Goal: Task Accomplishment & Management: Use online tool/utility

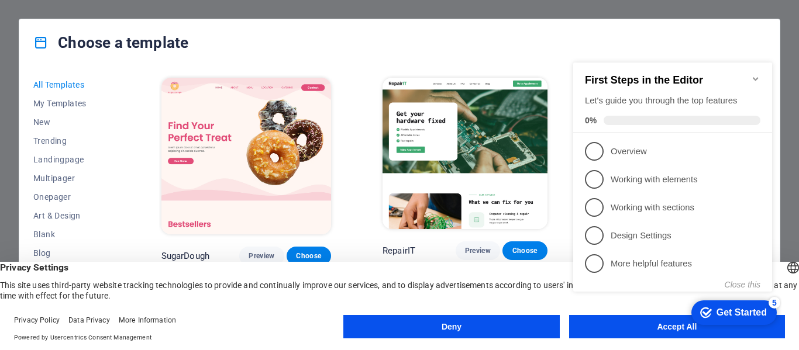
click at [625, 319] on div "checkmark Get Started 5 First Steps in the Editor Let's guide you through the t…" at bounding box center [675, 188] width 213 height 284
click at [629, 329] on div "checkmark Get Started 5 First Steps in the Editor Let's guide you through the t…" at bounding box center [675, 188] width 213 height 284
click at [57, 101] on span "My Templates" at bounding box center [71, 103] width 77 height 9
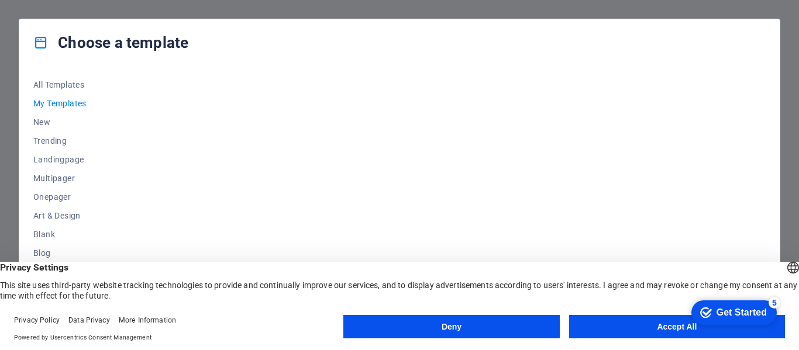
click at [634, 327] on button "Accept All" at bounding box center [677, 326] width 216 height 23
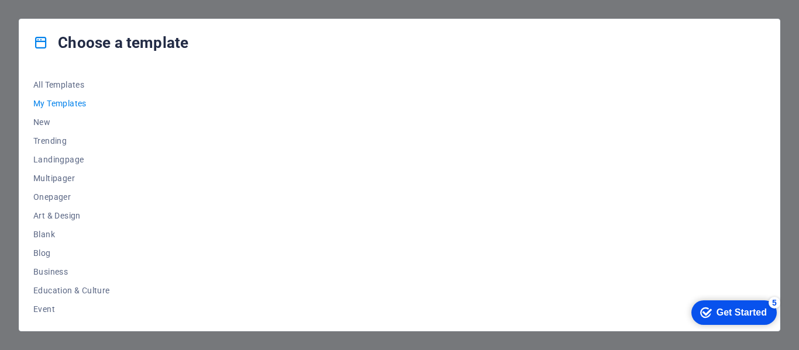
scroll to position [226, 0]
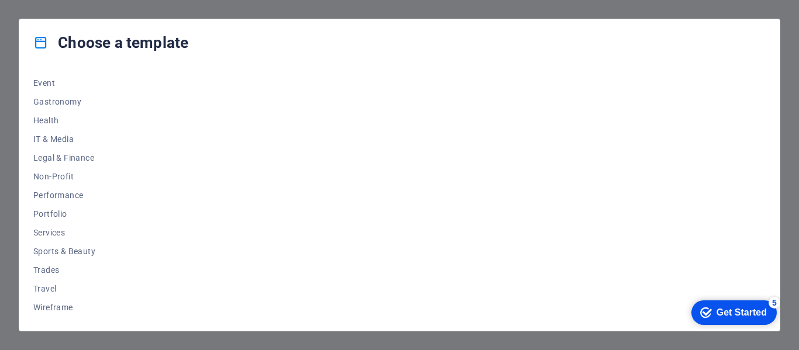
click at [732, 302] on div "checkmark Get Started 5" at bounding box center [733, 313] width 85 height 25
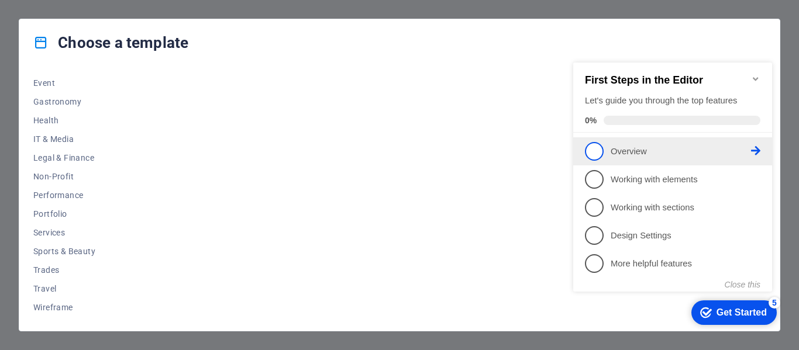
click at [622, 149] on p "Overview - incomplete" at bounding box center [681, 152] width 140 height 12
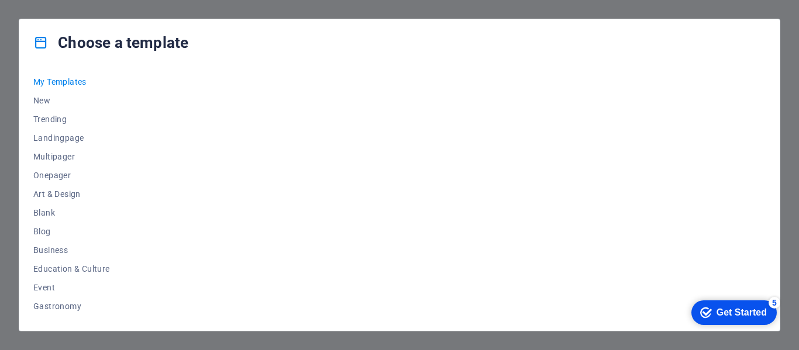
scroll to position [0, 0]
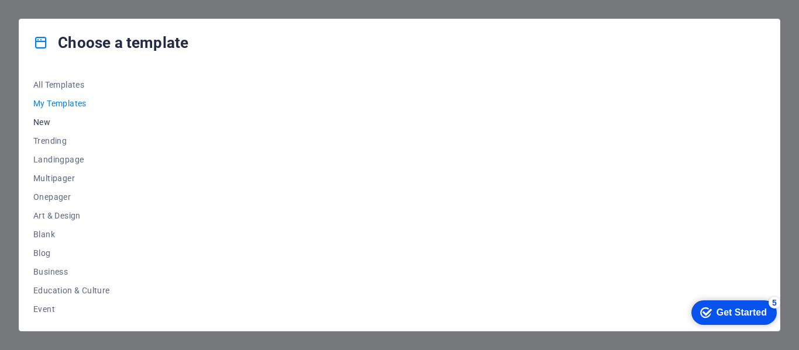
click at [37, 122] on span "New" at bounding box center [71, 122] width 77 height 9
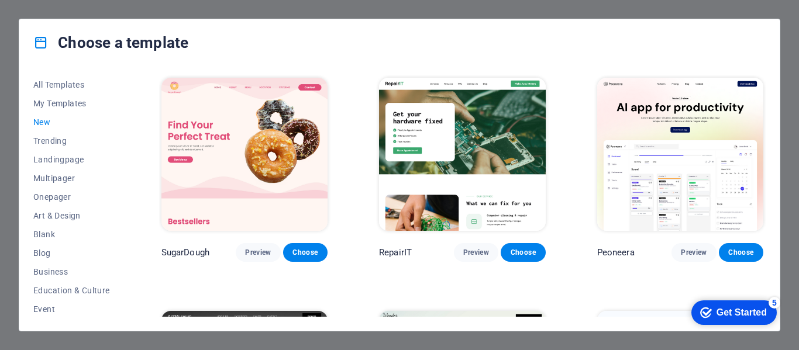
drag, startPoint x: 123, startPoint y: 128, endPoint x: 122, endPoint y: 163, distance: 35.1
click at [122, 163] on div "All Templates My Templates New Trending Landingpage Multipager Onepager Art & D…" at bounding box center [78, 196] width 91 height 242
click at [46, 238] on span "Blank" at bounding box center [71, 234] width 77 height 9
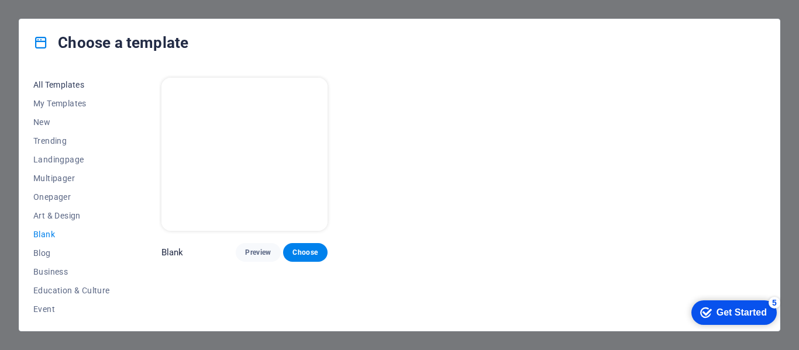
click at [61, 82] on span "All Templates" at bounding box center [71, 84] width 77 height 9
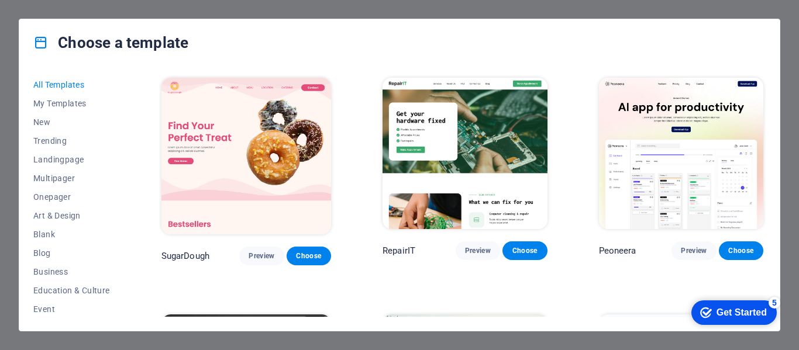
drag, startPoint x: 766, startPoint y: 80, endPoint x: 766, endPoint y: 100, distance: 20.5
click at [766, 100] on div "All Templates My Templates New Trending Landingpage Multipager Onepager Art & D…" at bounding box center [399, 198] width 761 height 265
click at [53, 85] on span "All Templates" at bounding box center [71, 84] width 77 height 9
click at [491, 8] on div "Choose a template All Templates My Templates New Trending Landingpage Multipage…" at bounding box center [399, 175] width 799 height 350
